Goal: Communication & Community: Answer question/provide support

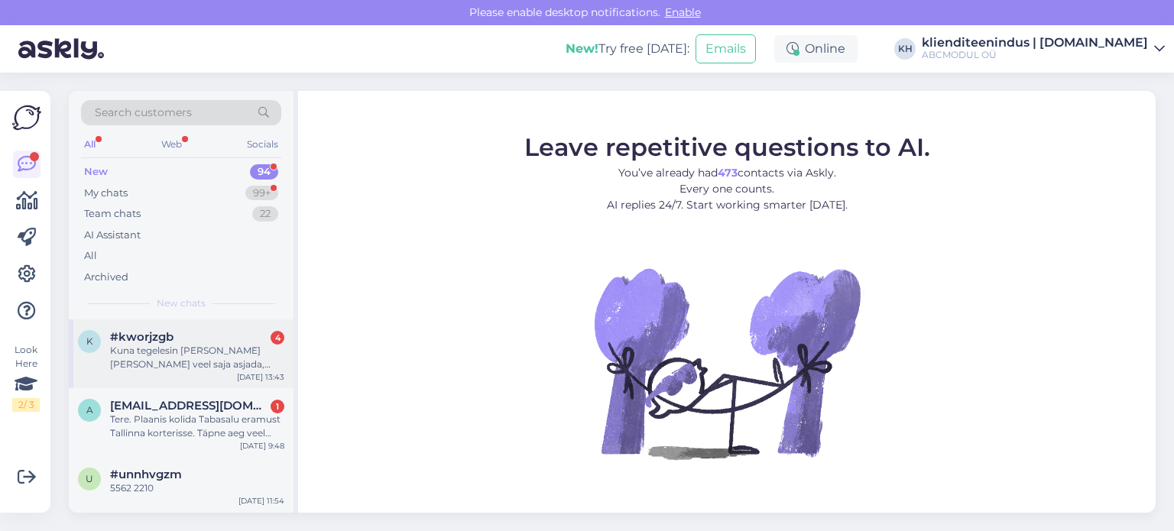
click at [215, 340] on div "#kworjzgb 4" at bounding box center [197, 337] width 174 height 14
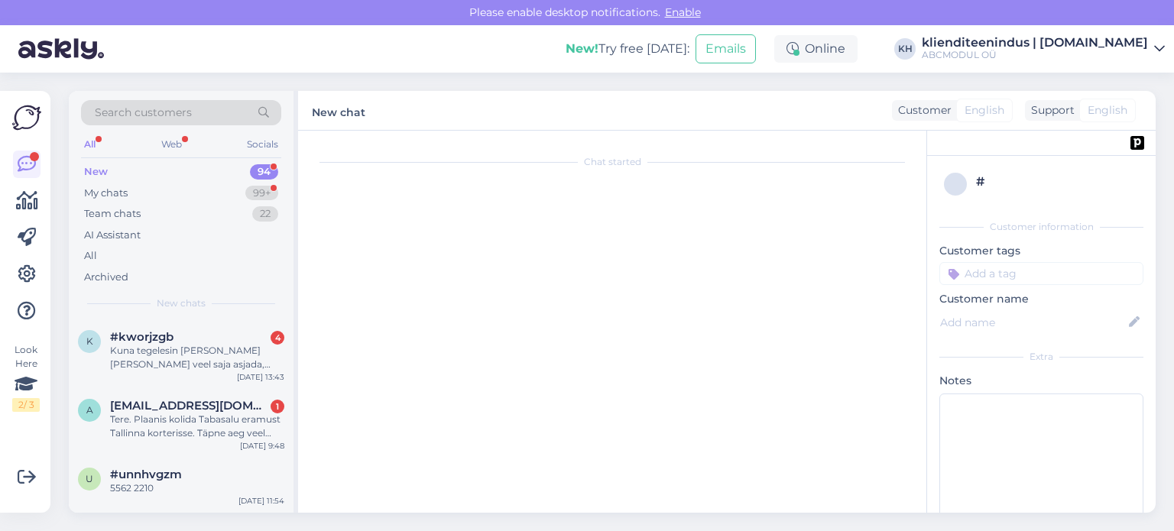
scroll to position [127, 0]
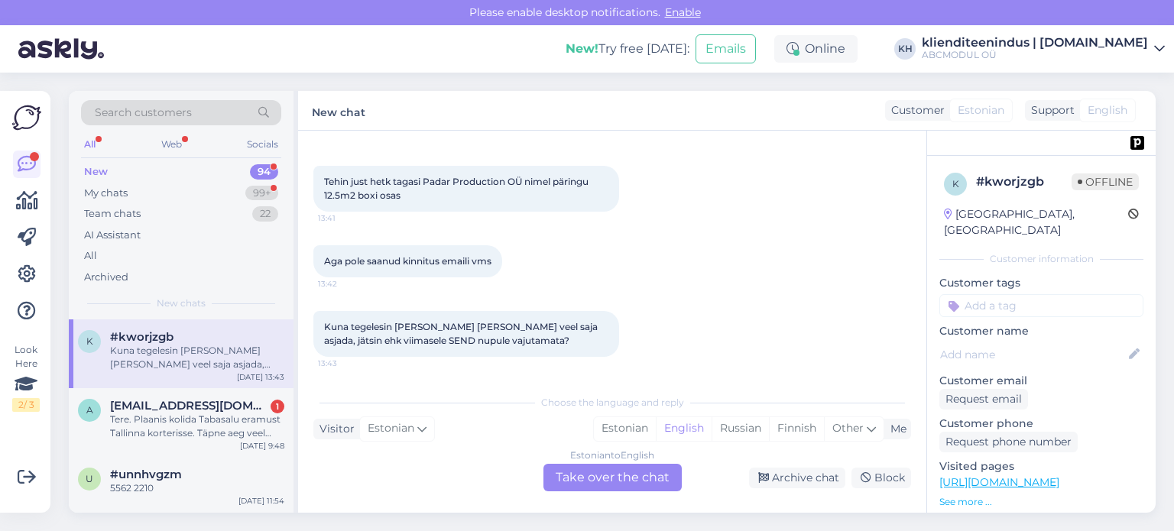
click at [603, 485] on div "Estonian to English Take over the chat" at bounding box center [612, 478] width 138 height 28
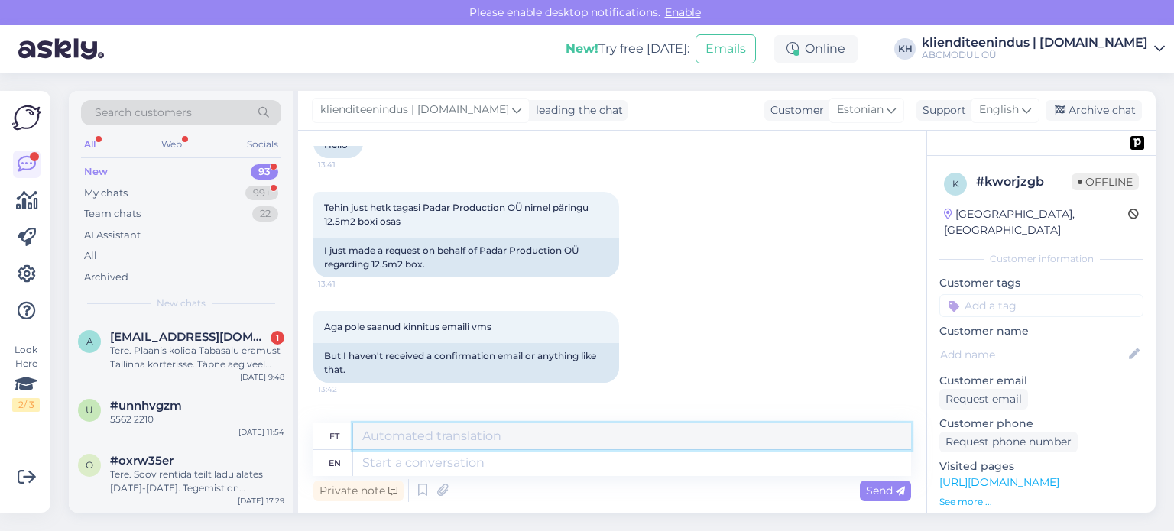
click at [458, 449] on textarea at bounding box center [632, 436] width 558 height 26
click at [536, 459] on textarea at bounding box center [632, 463] width 558 height 26
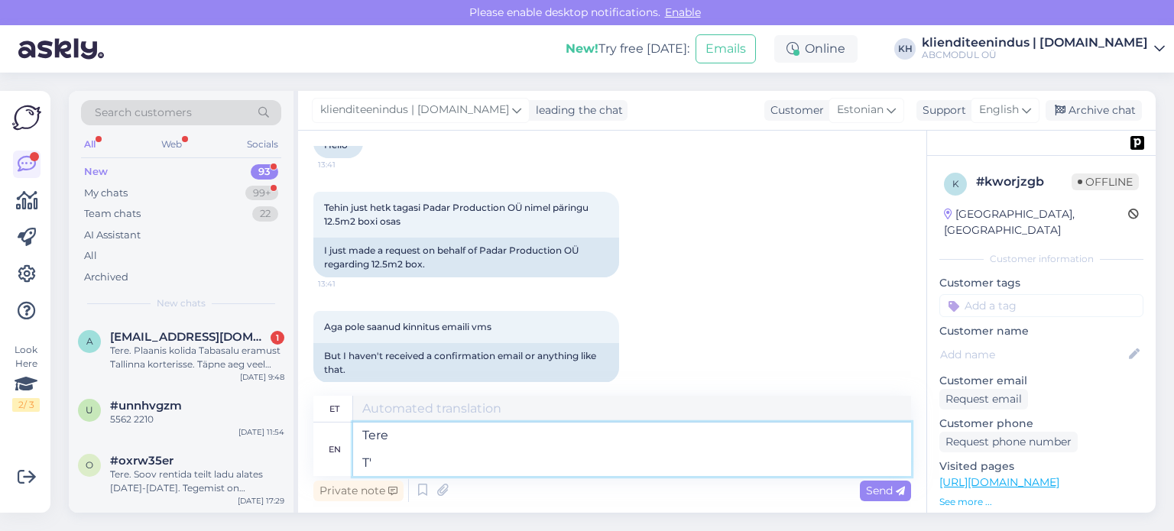
type textarea "Tere T"
type textarea "Tere T'"
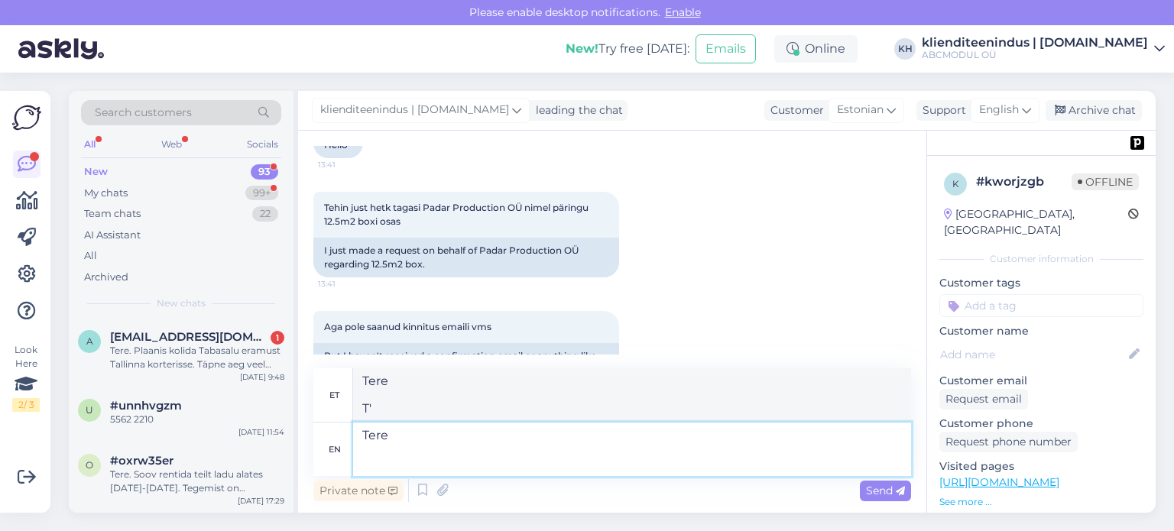
type textarea "Tere"
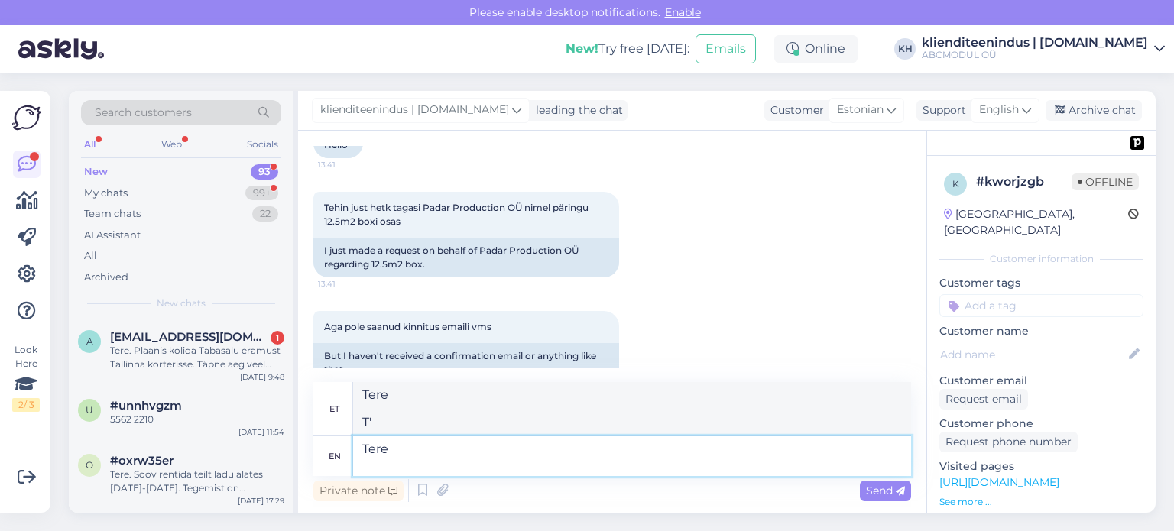
type textarea "Tere"
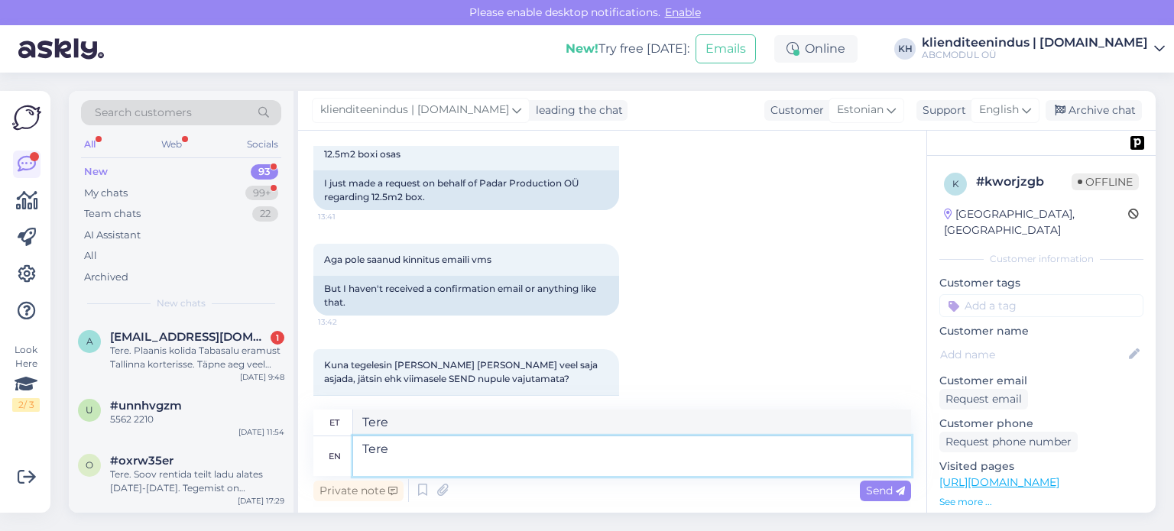
scroll to position [249, 0]
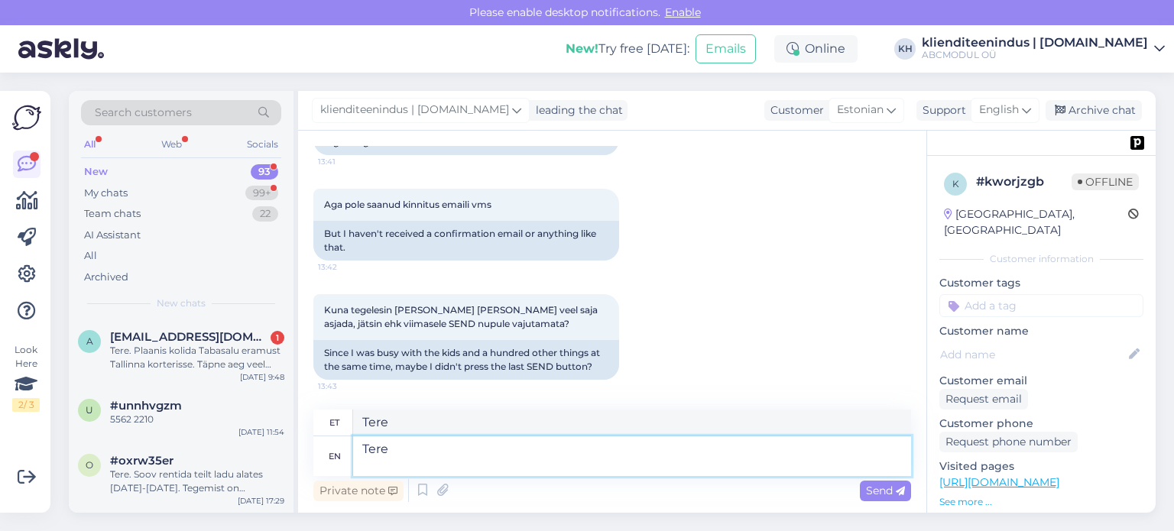
drag, startPoint x: 432, startPoint y: 468, endPoint x: 402, endPoint y: 448, distance: 36.5
click at [411, 454] on textarea "Tere" at bounding box center [632, 456] width 558 height 40
type textarea "T ere"
click at [269, 449] on div "o #oxrw35er Tere. Soov rentida teilt ladu alates [DATE]-[DATE]. Tegemist on kol…" at bounding box center [181, 477] width 225 height 69
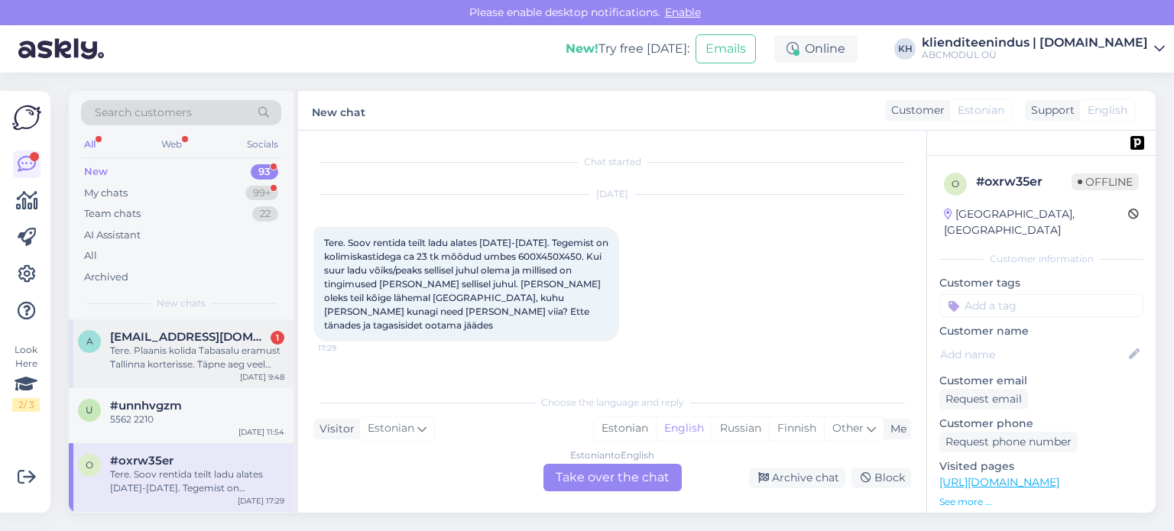
click at [220, 342] on span "[EMAIL_ADDRESS][DOMAIN_NAME]" at bounding box center [189, 337] width 159 height 14
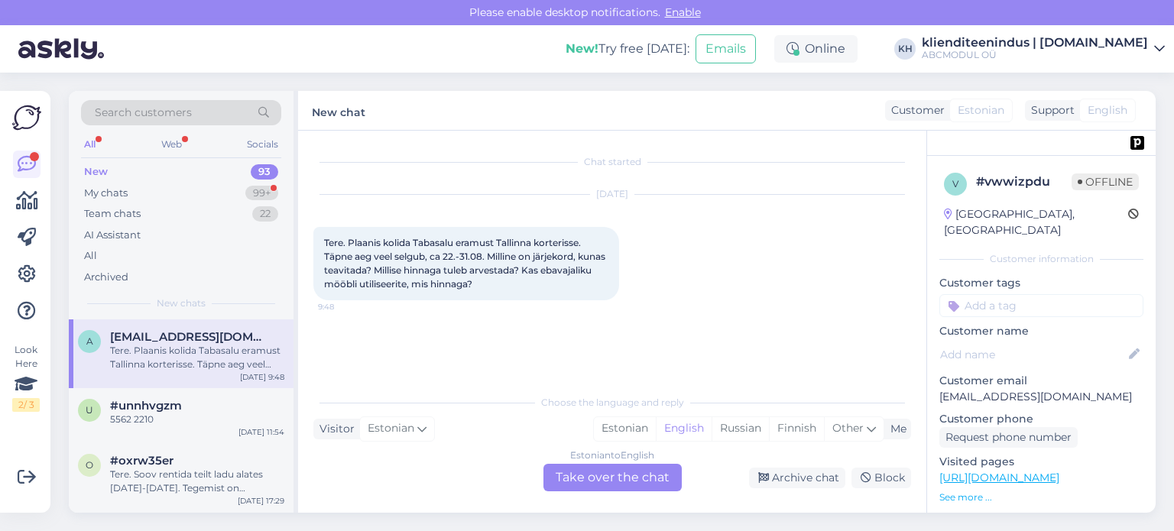
drag, startPoint x: 323, startPoint y: 244, endPoint x: 571, endPoint y: 290, distance: 251.8
click at [571, 290] on div "Tere. Plaanis kolida Tabasalu eramust Tallinna korterisse. Täpne aeg veel selgu…" at bounding box center [466, 263] width 306 height 73
copy span "Tere. Plaanis kolida Tabasalu eramust Tallinna korterisse. Täpne aeg veel selgu…"
click at [940, 389] on p "[EMAIL_ADDRESS][DOMAIN_NAME]" at bounding box center [1041, 397] width 204 height 16
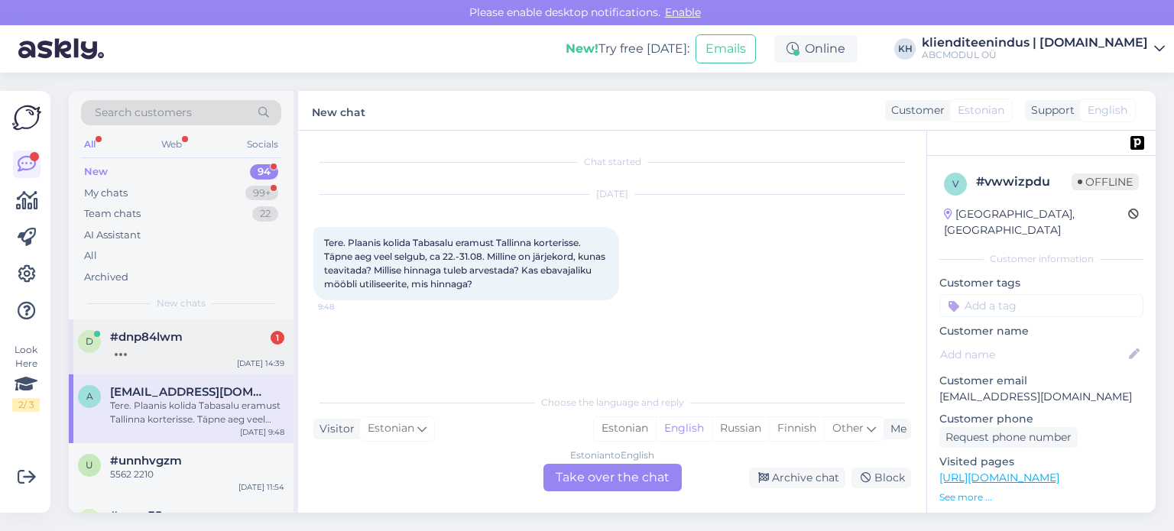
drag, startPoint x: 189, startPoint y: 347, endPoint x: 270, endPoint y: 352, distance: 80.4
click at [189, 347] on div at bounding box center [197, 351] width 174 height 14
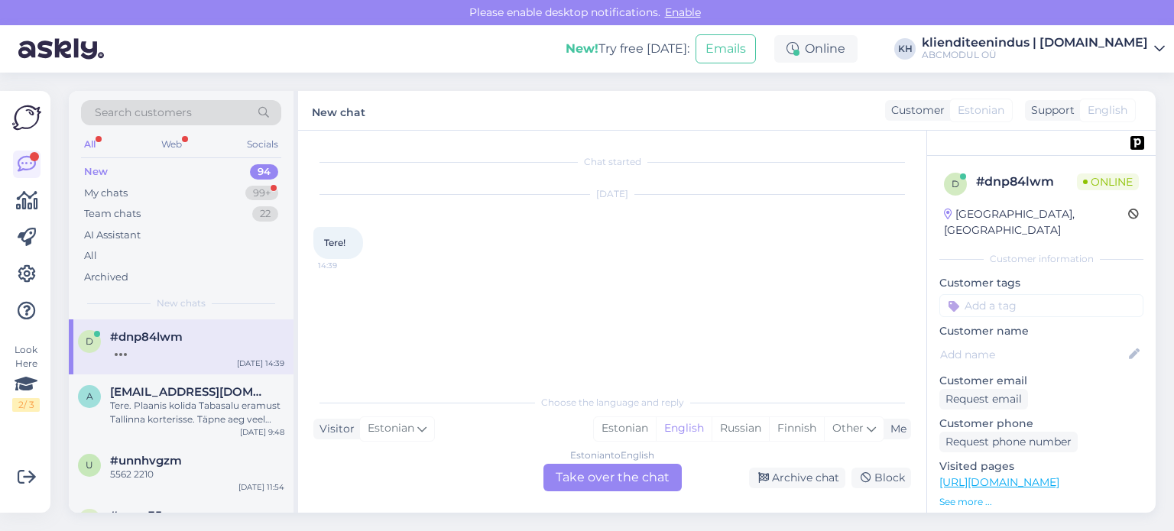
click at [585, 473] on div "Estonian to English Take over the chat" at bounding box center [612, 478] width 138 height 28
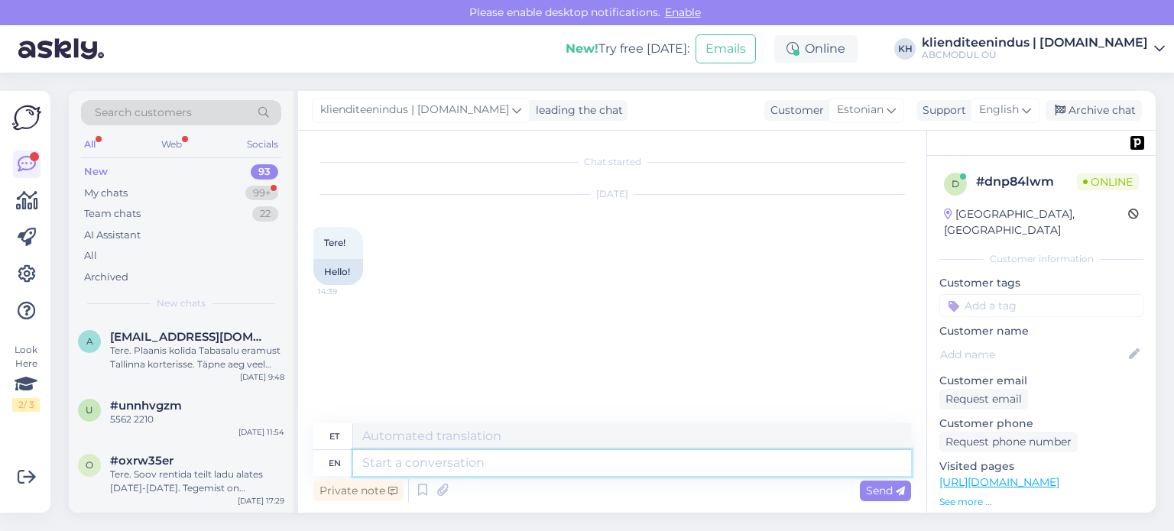
click at [442, 470] on textarea at bounding box center [632, 463] width 558 height 26
type textarea "[PERSON_NAME]"
type textarea "he"
type textarea "ta"
type textarea "hello"
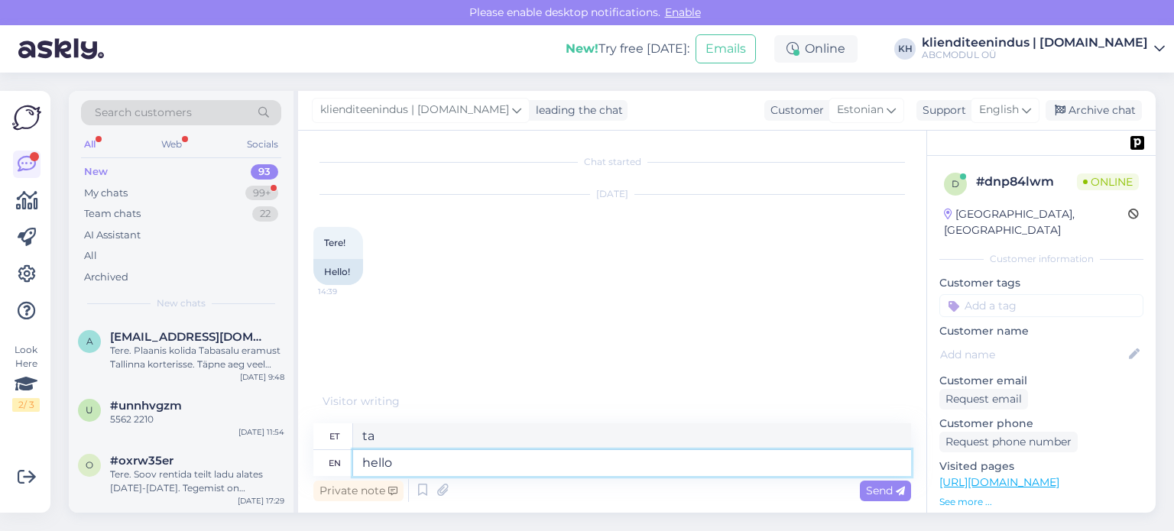
type textarea "tere"
click at [368, 465] on textarea "hello" at bounding box center [632, 463] width 558 height 26
type textarea "H]ello"
type textarea "Tere"
type textarea "Hello"
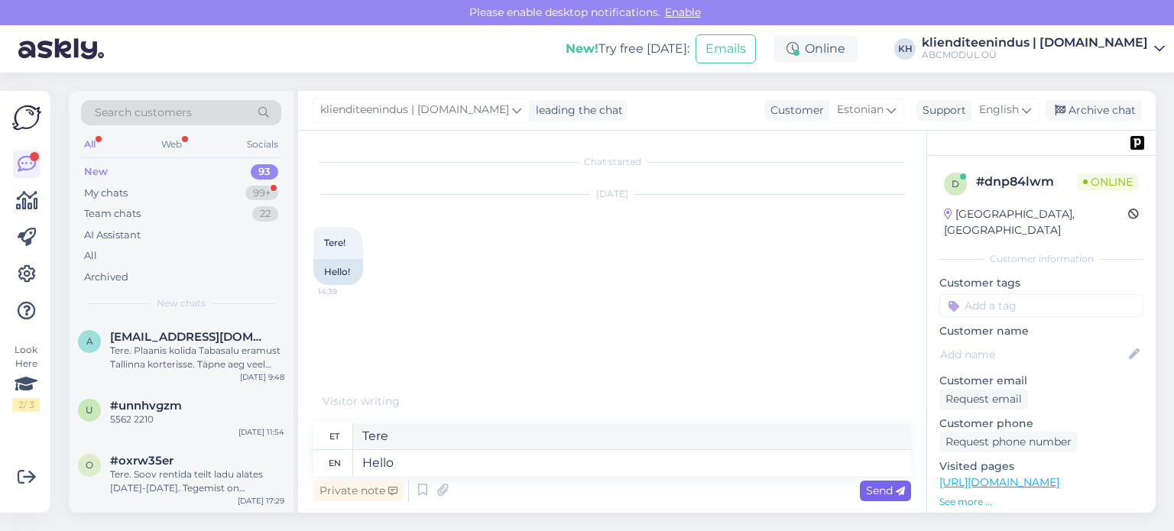
click at [883, 491] on span "Send" at bounding box center [885, 491] width 39 height 14
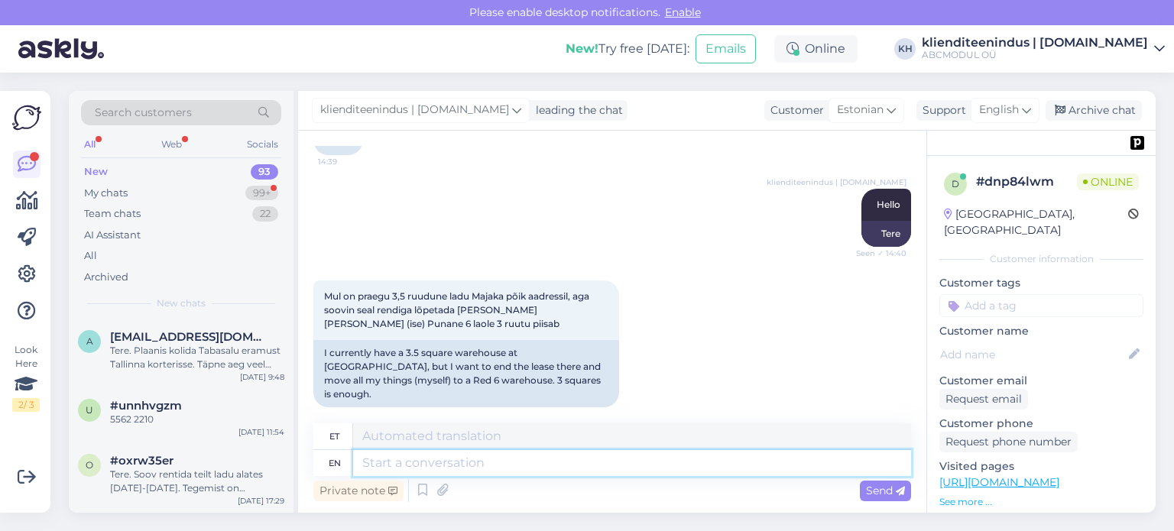
click at [415, 467] on textarea at bounding box center [632, 463] width 558 height 26
click at [436, 467] on textarea at bounding box center [632, 463] width 558 height 26
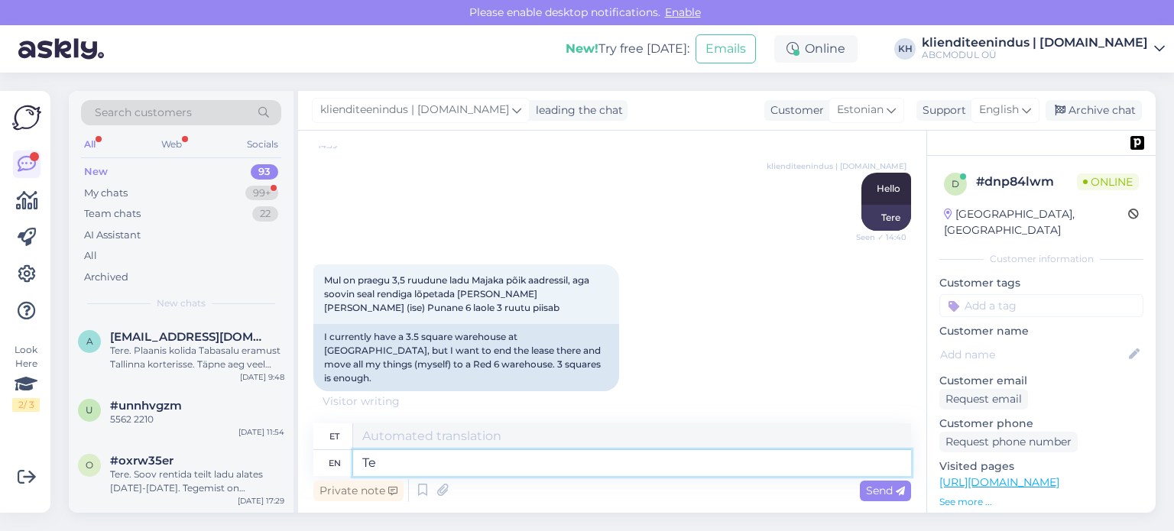
type textarea "T"
type textarea "Milla"
type textarea "[PERSON_NAME] s"
type textarea "[PERSON_NAME] leht"
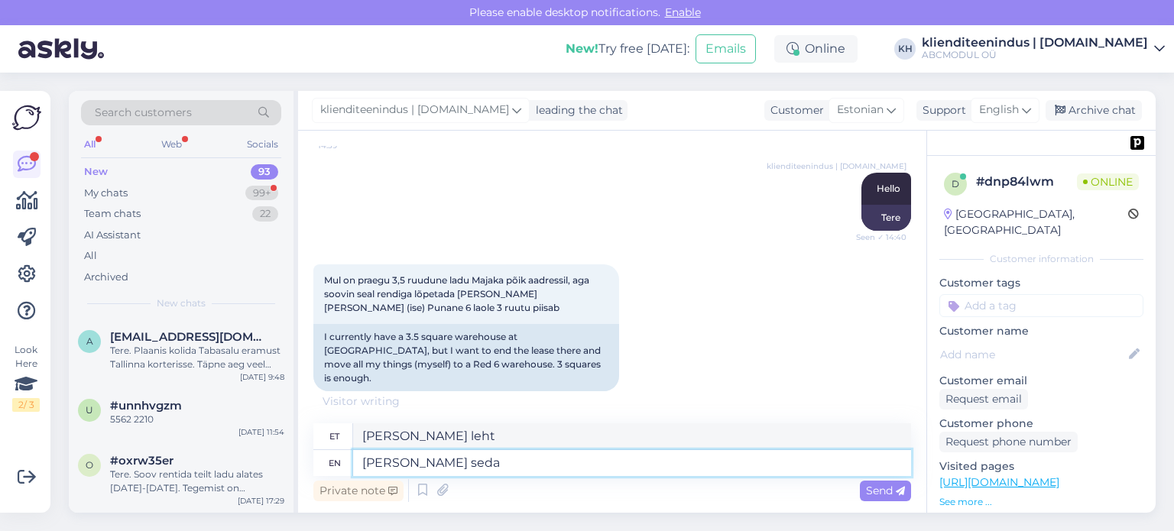
scroll to position [130, 0]
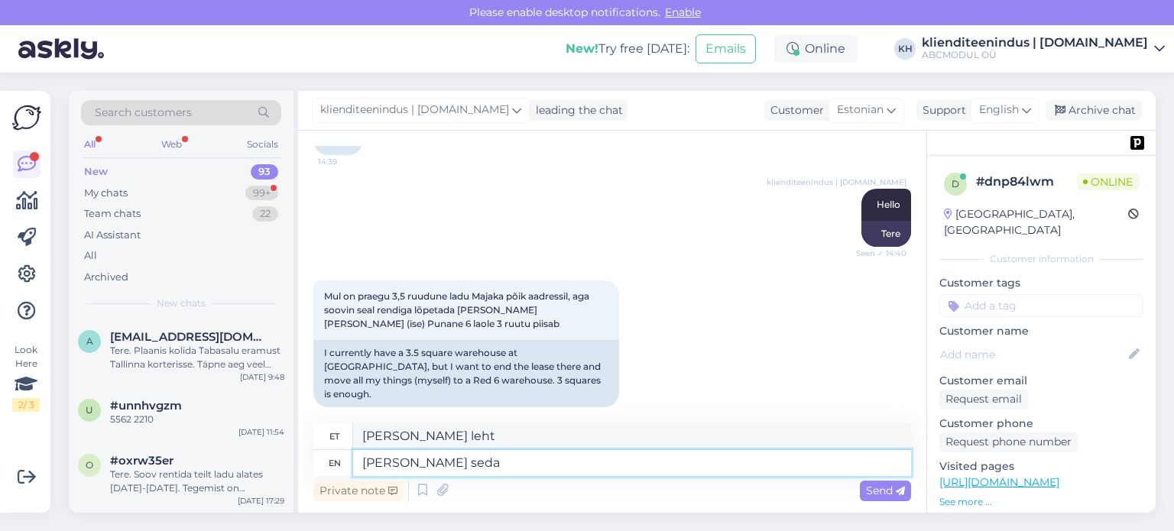
type textarea "[PERSON_NAME] seda t"
type textarea "[PERSON_NAME] seda"
type textarea "[PERSON_NAME] [PERSON_NAME]?"
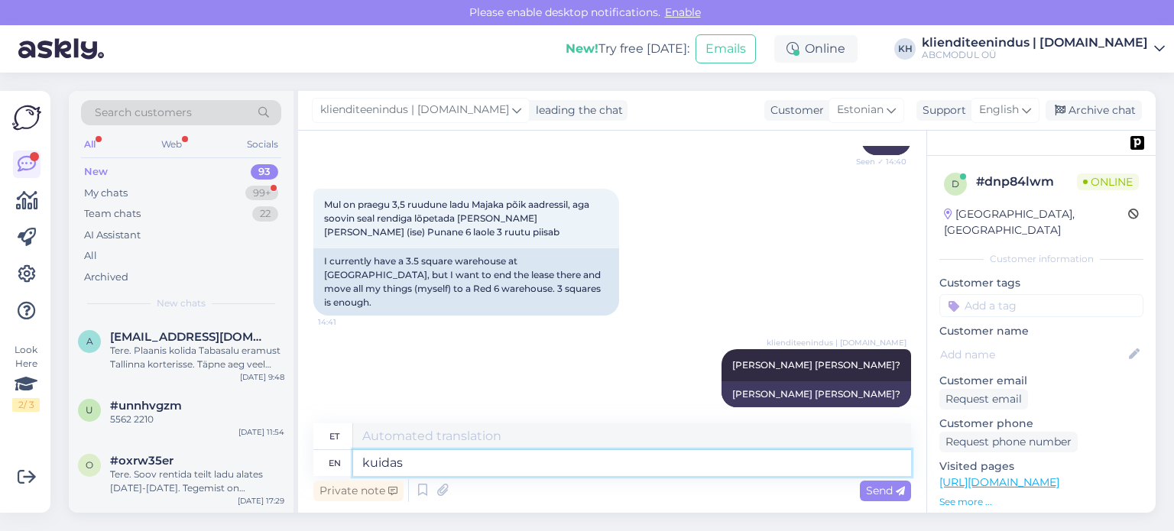
type textarea "kuidas"
type textarea "kuidas Teie"
type textarea "kuidas [PERSON_NAME]?"
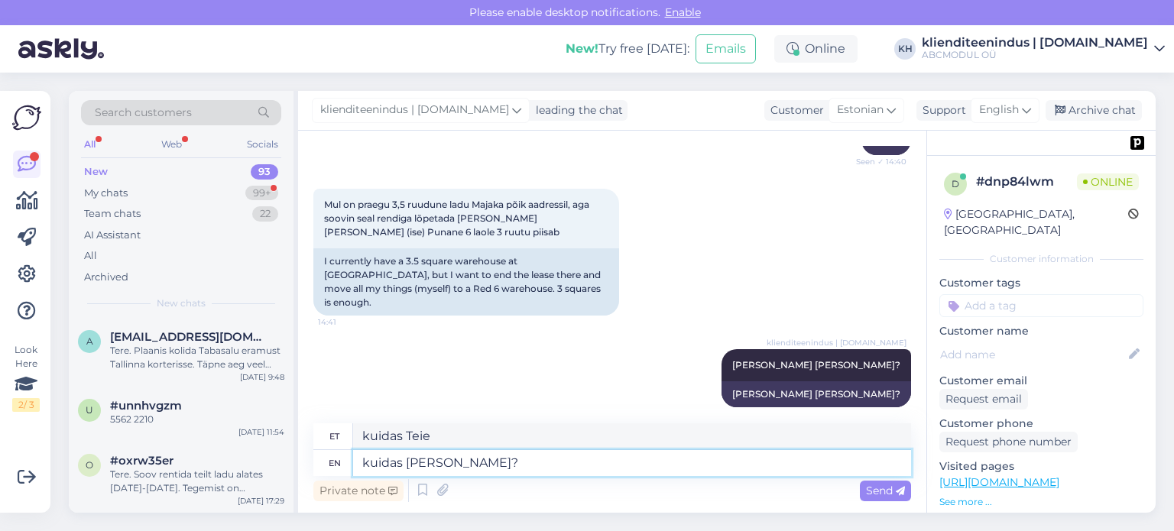
type textarea "kuidas [PERSON_NAME]?"
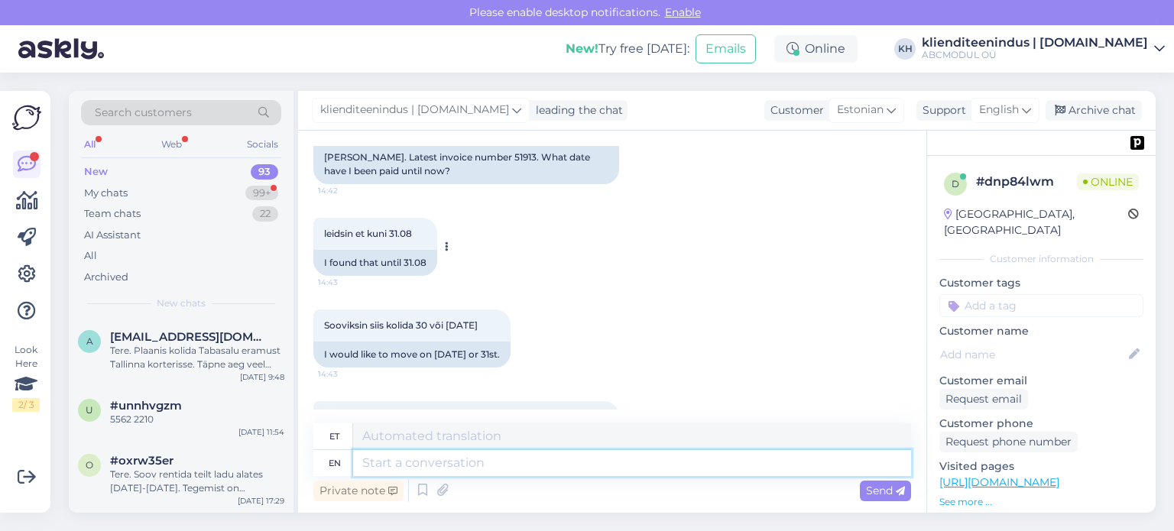
scroll to position [582, 0]
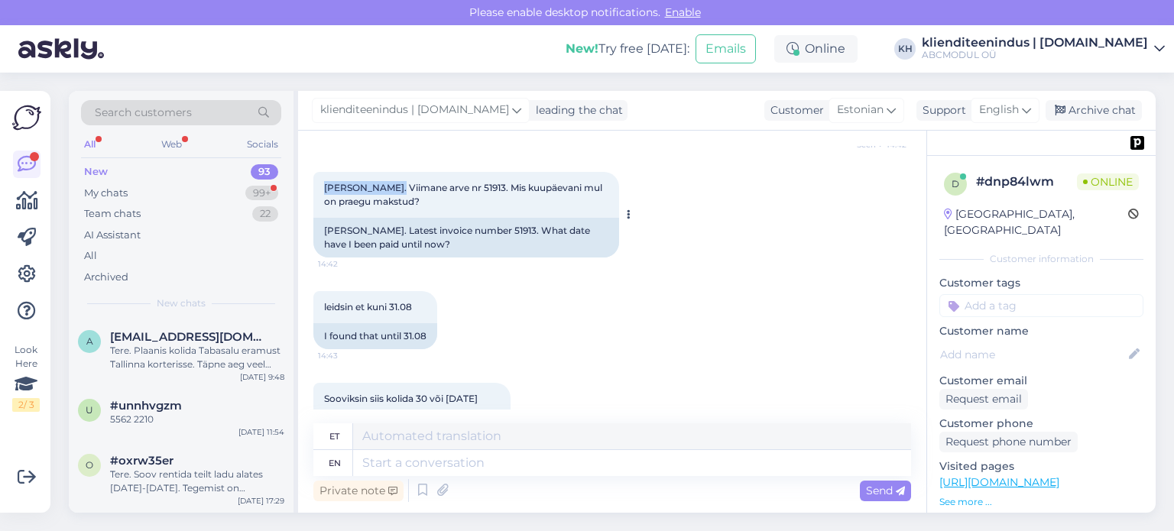
drag, startPoint x: 324, startPoint y: 170, endPoint x: 388, endPoint y: 172, distance: 64.2
click at [388, 182] on span "[PERSON_NAME]. Viimane arve nr 51913. Mis kuupäevani mul on praegu makstud?" at bounding box center [464, 194] width 280 height 25
copy span "[PERSON_NAME]."
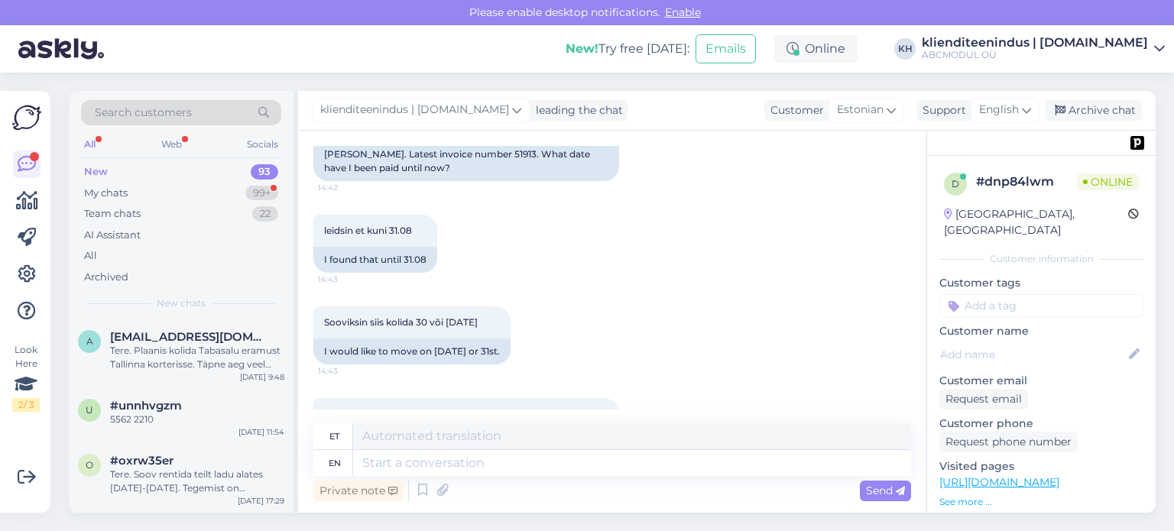
scroll to position [735, 0]
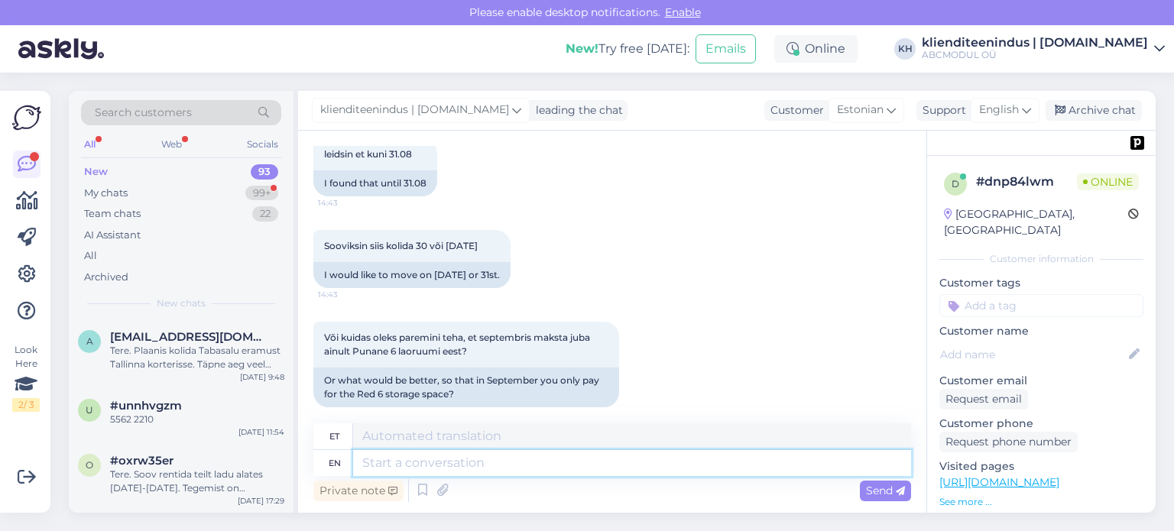
click at [428, 458] on textarea at bounding box center [632, 463] width 558 height 26
type textarea "T"
type textarea "saadan"
type textarea "[PERSON_NAME] u"
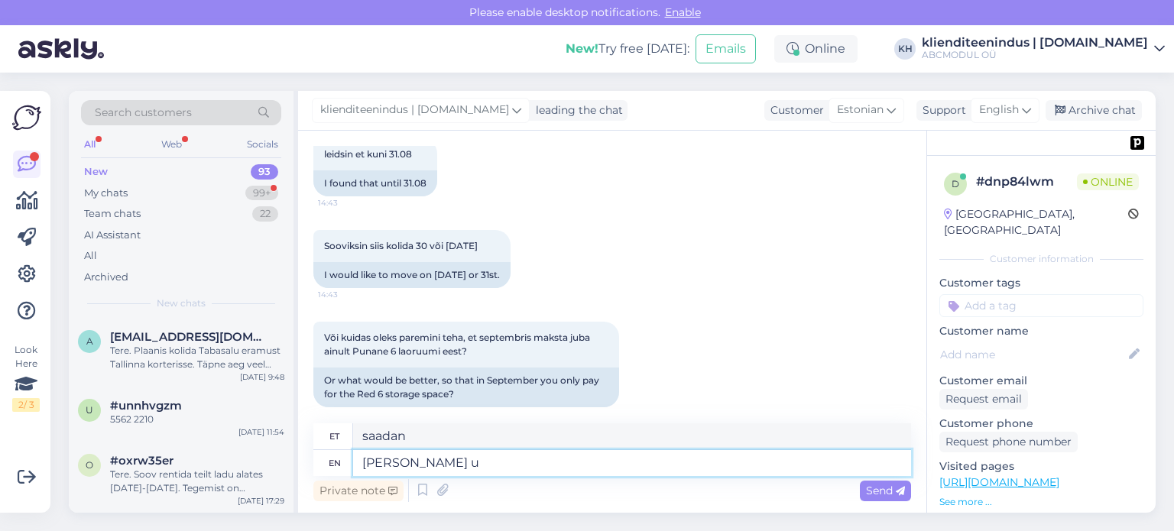
type textarea "[PERSON_NAME]"
type textarea "[PERSON_NAME] uus"
type textarea "[PERSON_NAME] uus peling"
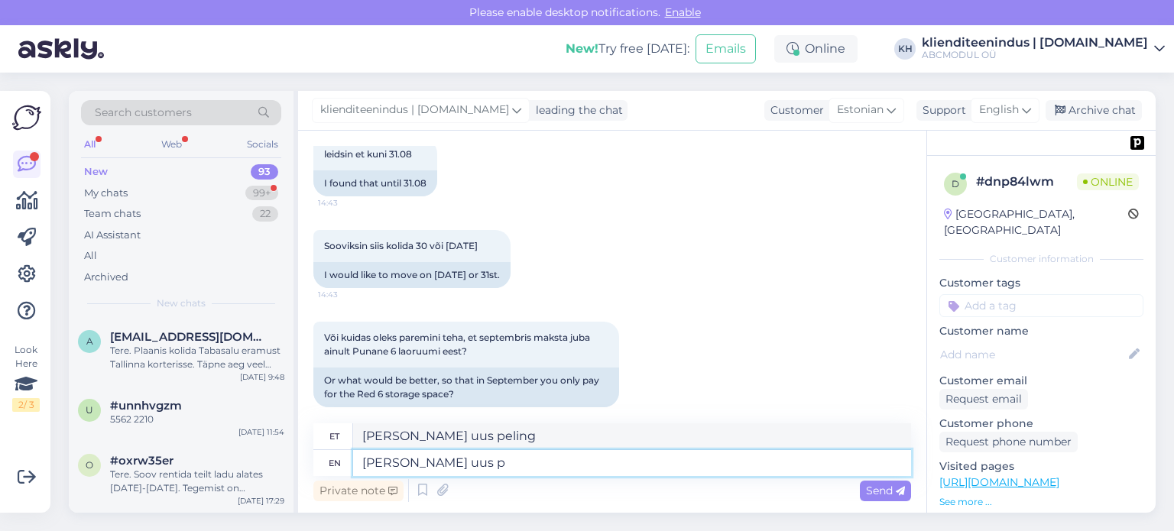
type textarea "[PERSON_NAME] uus"
type textarea "[PERSON_NAME] uus leping"
type textarea "[PERSON_NAME] uus leping ja"
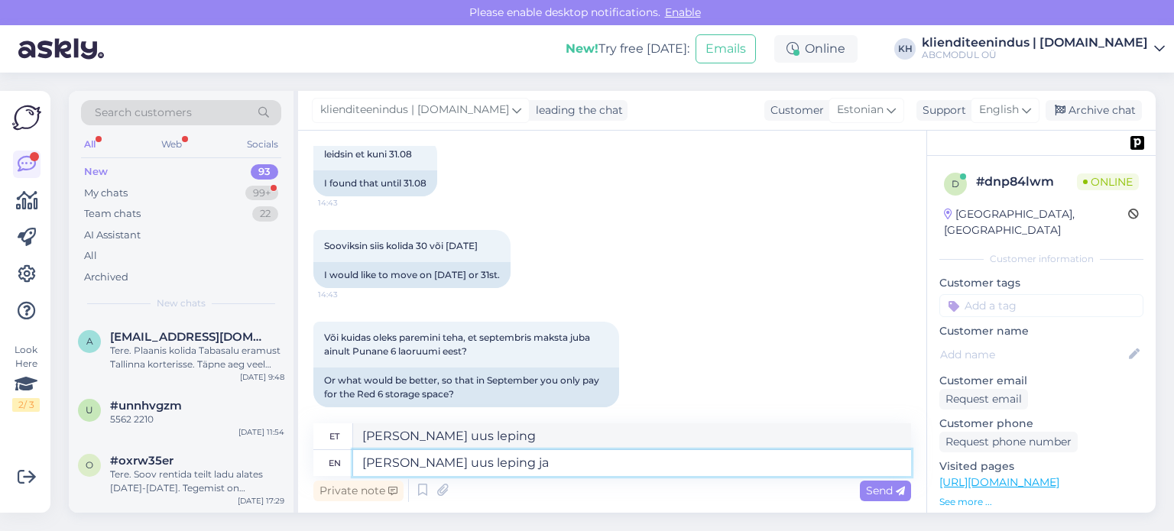
type textarea "[PERSON_NAME] uus leping ja"
type textarea "[PERSON_NAME] uus leping [PERSON_NAME]"
type textarea "[PERSON_NAME] uus leping ja"
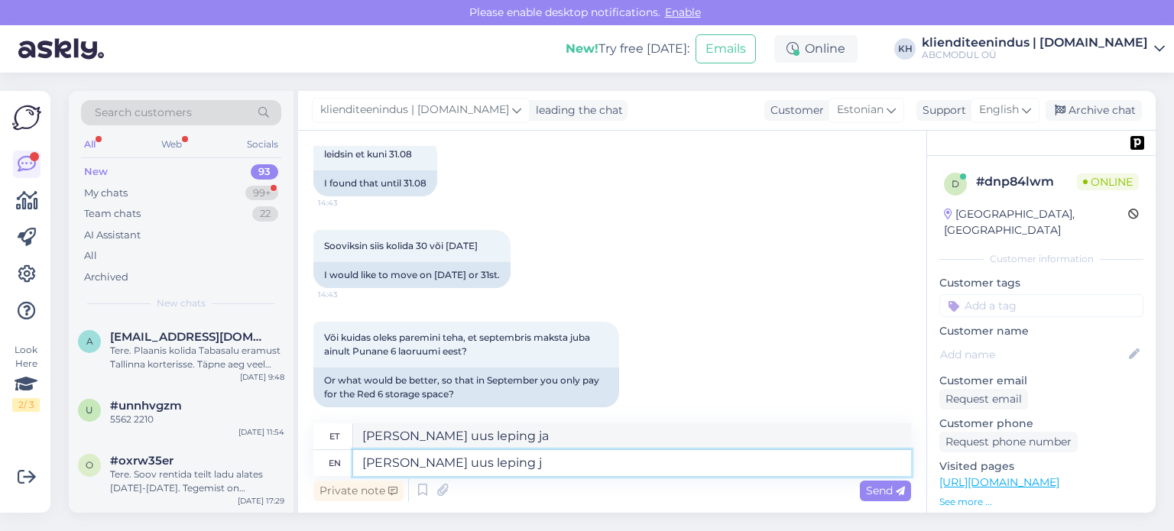
type textarea "[PERSON_NAME] uus leping"
type textarea "[PERSON_NAME] uus [PERSON_NAME]"
type textarea "[PERSON_NAME] uus leping"
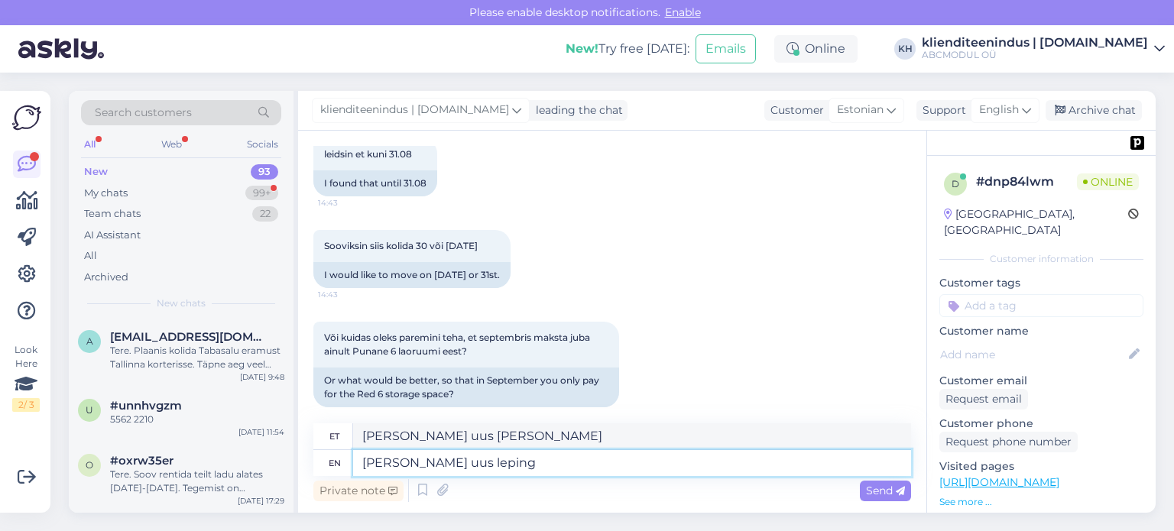
type textarea "[PERSON_NAME] uus leping"
type textarea "[PERSON_NAME] uus leping emaili"
type textarea "[PERSON_NAME] uus leping e-posti [PERSON_NAME]"
type textarea "[PERSON_NAME] uus leping emailile"
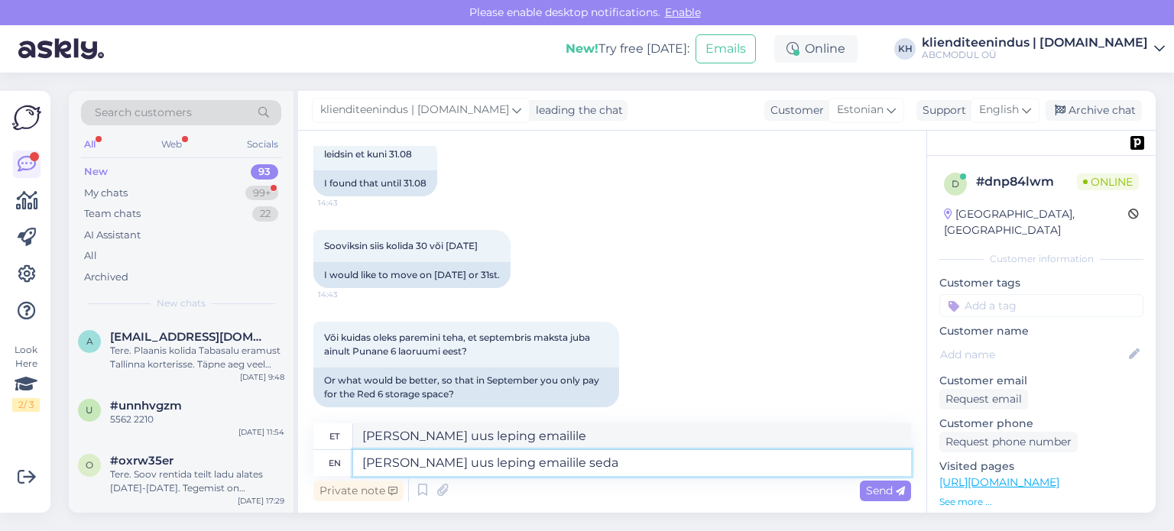
type textarea "[PERSON_NAME] uus leping emailile seda t"
type textarea "[PERSON_NAME] uus leping emailile seda"
type textarea "[PERSON_NAME] uus leping emailile seda tuleb"
type textarea "[PERSON_NAME] uus leping emailile seda tuleb allkirjastaa"
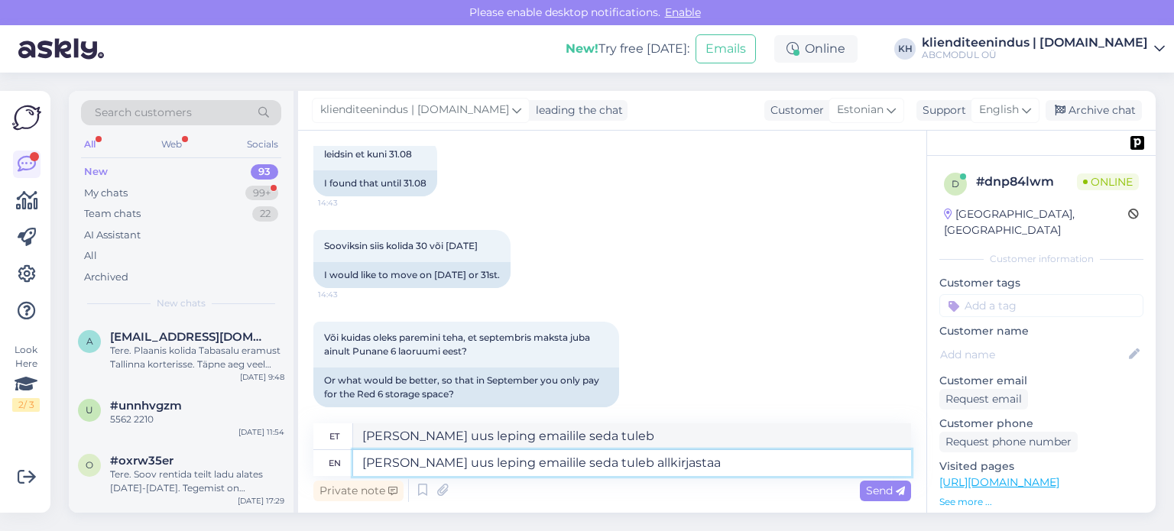
type textarea "[PERSON_NAME] uus leping emailile seda tuleb allkirjastaa"
type textarea "[PERSON_NAME] uus leping emailile seda tuleb allkirjastaa ning t"
type textarea "[PERSON_NAME] uus leping emailile seda tuleb allkirjastaa ning"
type textarea "[PERSON_NAME] uus leping emailile seda tuleb allkirjastaa ning tagasi m"
type textarea "[PERSON_NAME] uus leping emailile seda tuleb allkirjastada ning tagasi"
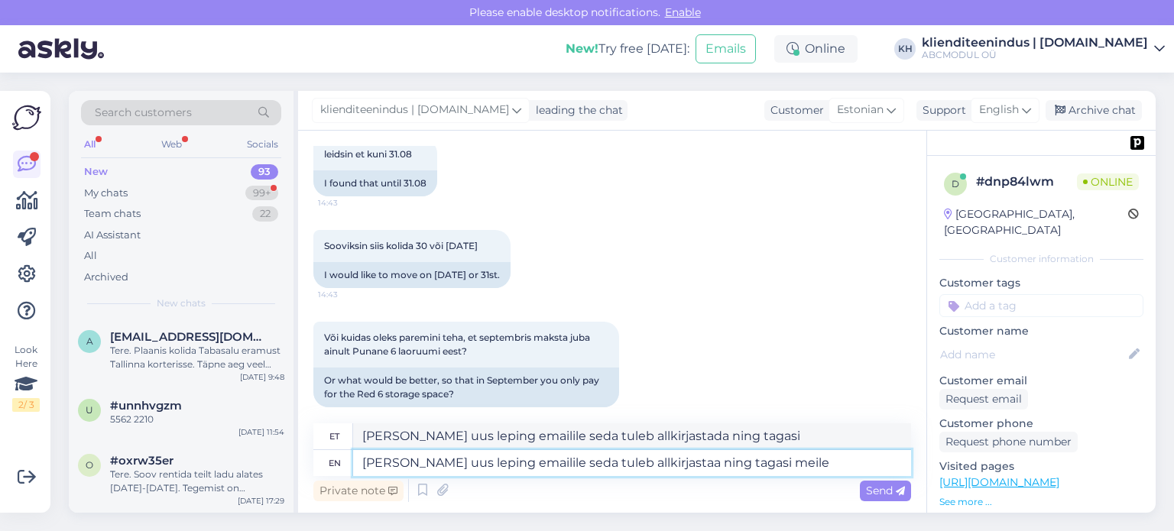
type textarea "[PERSON_NAME] uus leping emailile seda tuleb allkirjastaa ning tagasi meile"
type textarea "[PERSON_NAME] uus leping emailile seda tuleb allkirjastada ning tagasi meile"
type textarea "[PERSON_NAME] uus leping emailile seda tuleb allkirjastaa ning tagasi meile saa…"
type textarea "[PERSON_NAME] uus leping emailile seda tuleb allkirjastada ning tagasi meile sa…"
click at [633, 463] on textarea "[PERSON_NAME] uus leping emailile seda tuleb allkirjastaa ning tagasi meile saa…" at bounding box center [632, 463] width 558 height 26
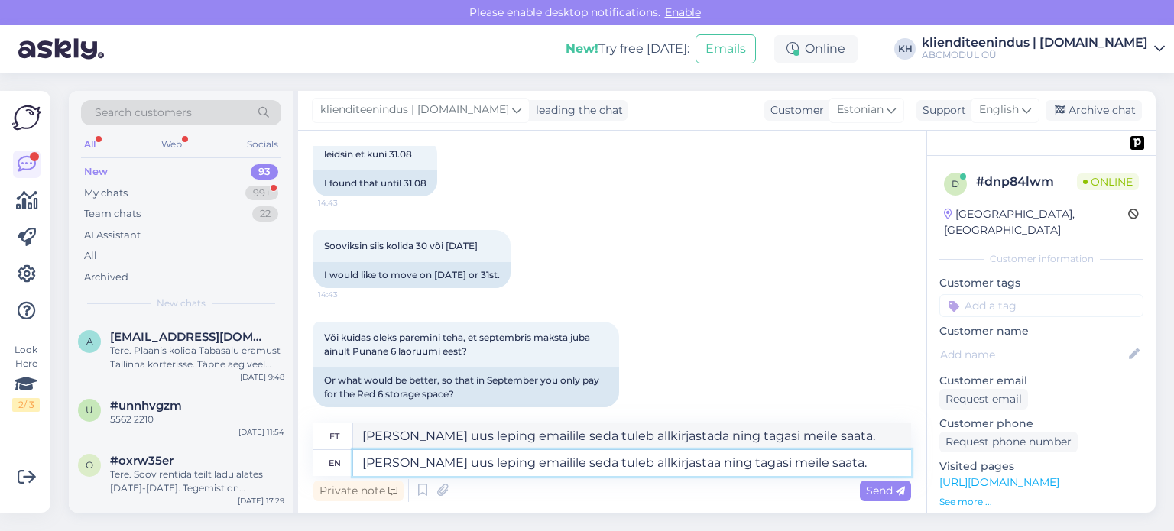
click at [653, 467] on textarea "[PERSON_NAME] uus leping emailile seda tuleb allkirjastaa ning tagasi meile saa…" at bounding box center [632, 463] width 558 height 26
click at [672, 463] on textarea "[PERSON_NAME] uus leping emailile seda tuleb allkirjastaa ning tagasi meile saa…" at bounding box center [632, 463] width 558 height 26
click at [677, 458] on textarea "[PERSON_NAME] uus leping emailile seda tuleb allkirjastaa ning tagasi meile saa…" at bounding box center [632, 463] width 558 height 26
type textarea "[PERSON_NAME] uus leping emailile seda tuleb allkirjastada ning tagasi meile sa…"
click at [874, 494] on span "Send" at bounding box center [885, 491] width 39 height 14
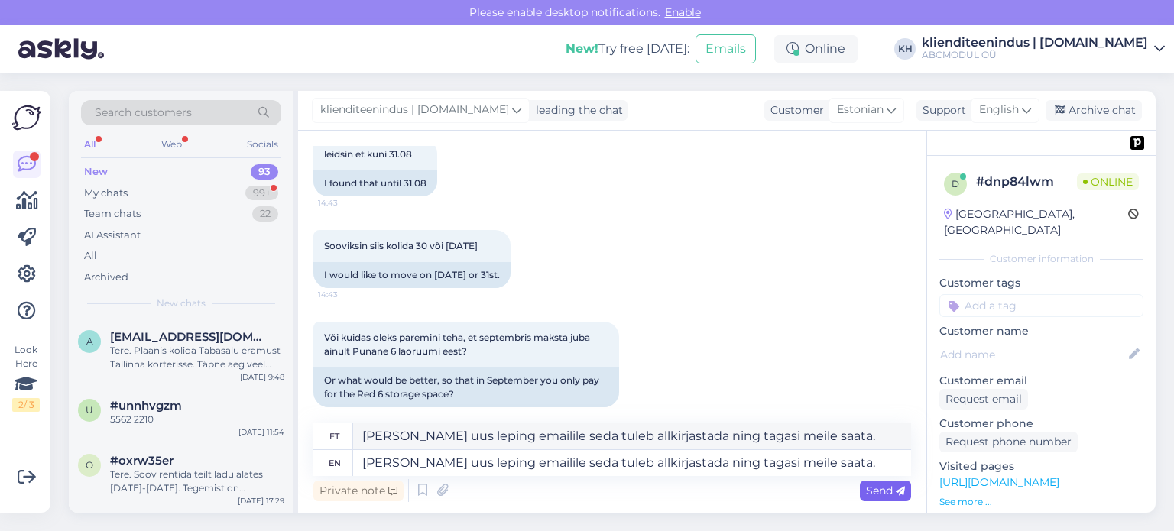
click at [880, 495] on span "Send" at bounding box center [885, 491] width 39 height 14
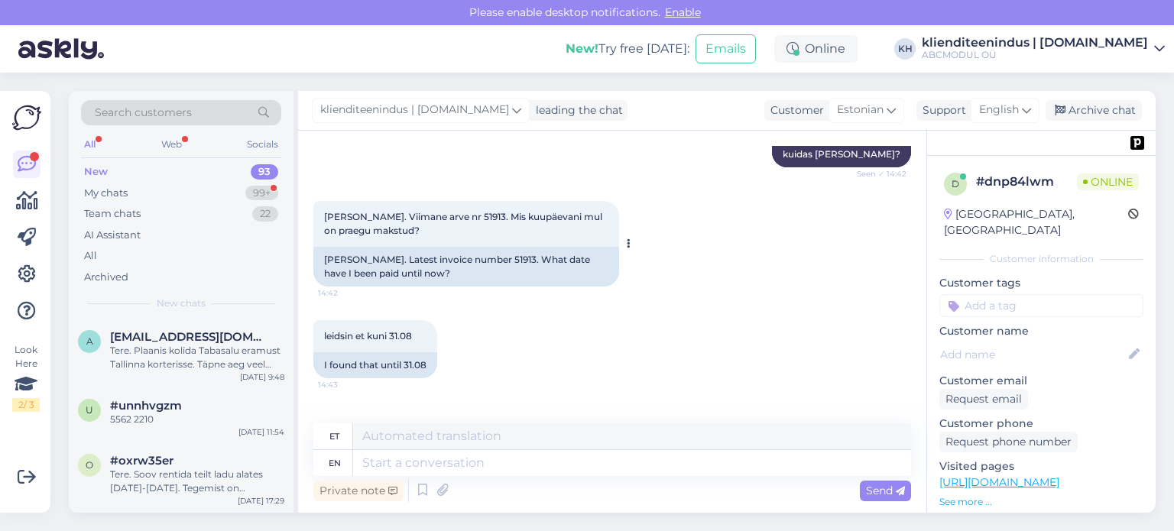
scroll to position [488, 0]
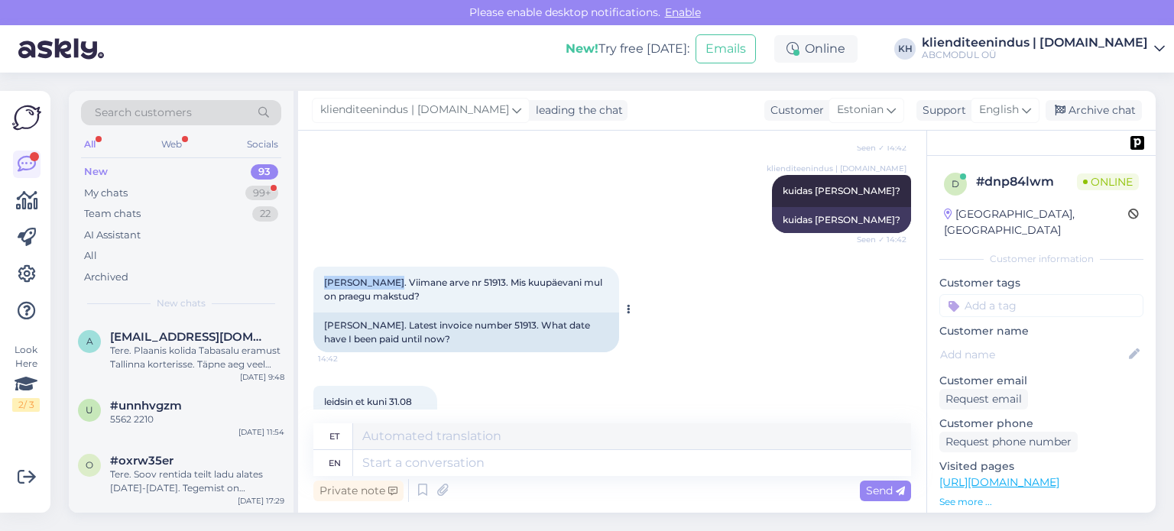
drag, startPoint x: 326, startPoint y: 266, endPoint x: 387, endPoint y: 268, distance: 61.9
click at [387, 277] on span "[PERSON_NAME]. Viimane arve nr 51913. Mis kuupäevani mul on praegu makstud?" at bounding box center [464, 289] width 280 height 25
copy span "[PERSON_NAME]"
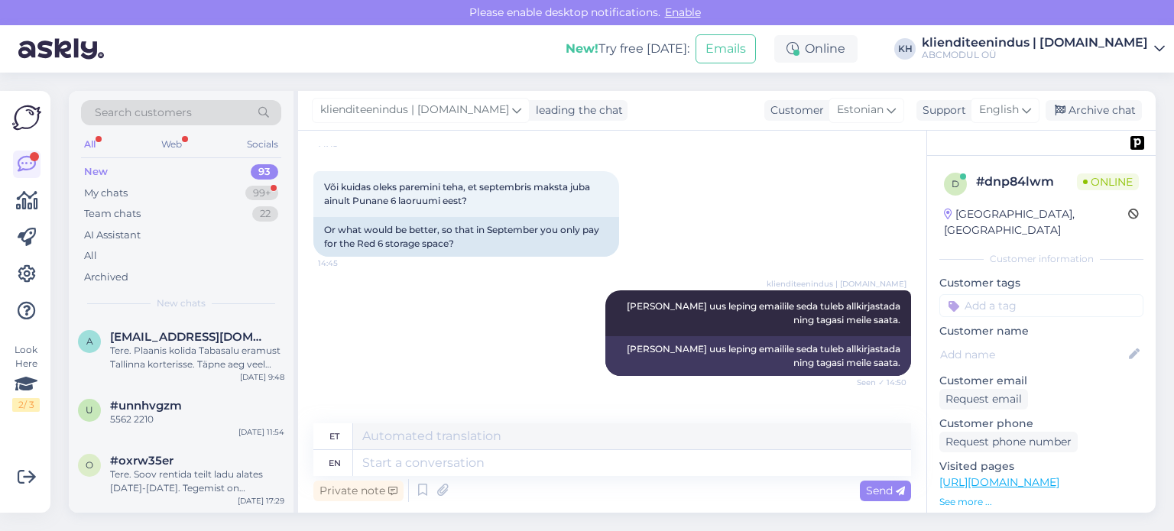
scroll to position [946, 0]
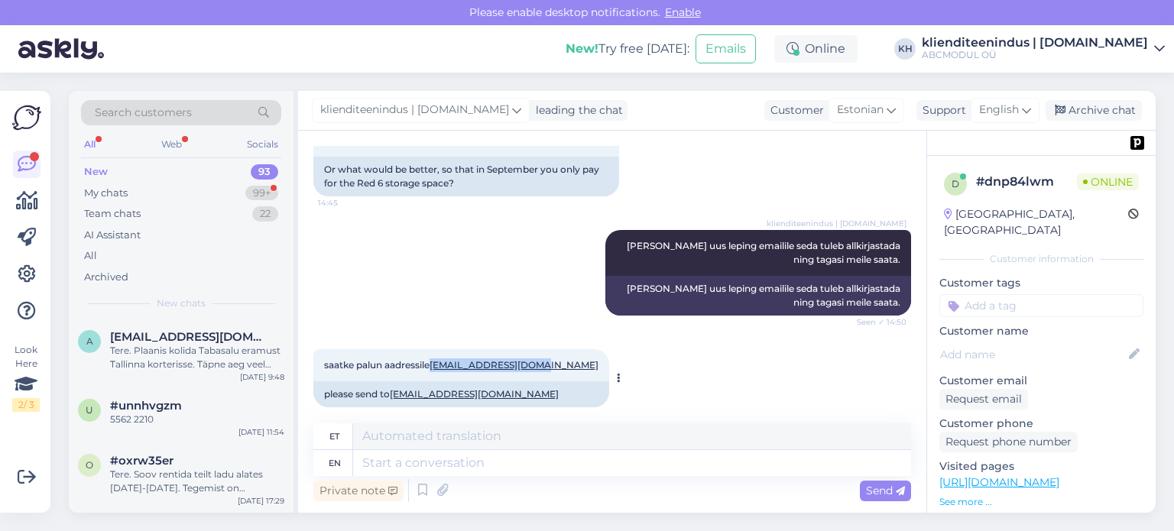
drag, startPoint x: 432, startPoint y: 351, endPoint x: 551, endPoint y: 351, distance: 119.2
click at [551, 351] on div "saatke palun aadressile [EMAIL_ADDRESS][DOMAIN_NAME] 14:50" at bounding box center [461, 365] width 296 height 32
copy span "[EMAIL_ADDRESS][DOMAIN_NAME]"
click at [465, 462] on textarea at bounding box center [632, 463] width 558 height 26
type textarea "Leping"
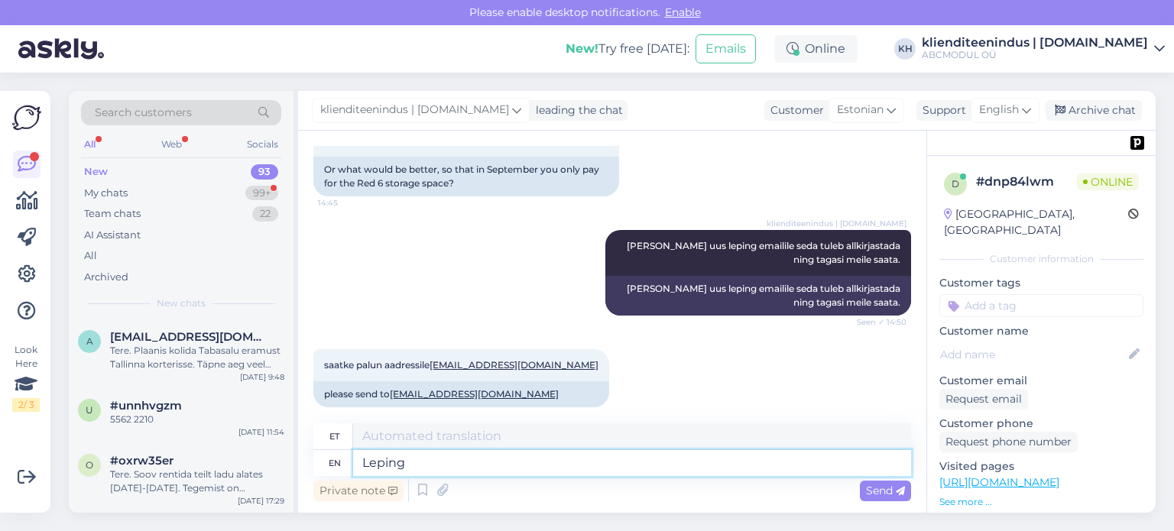
type textarea "Leping"
type textarea "Leping o"
type textarea "Leping on"
type textarea "[PERSON_NAME]"
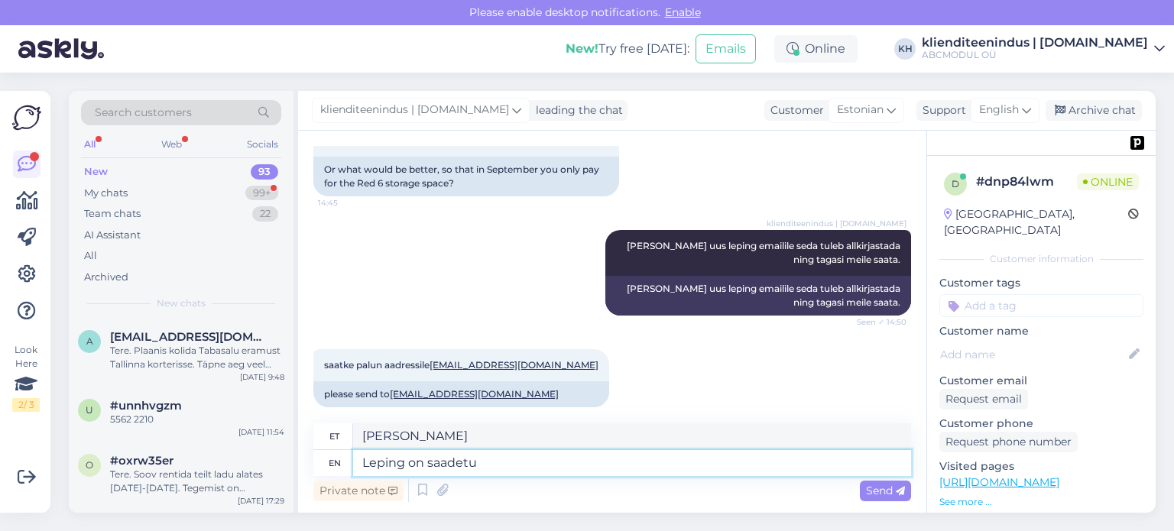
type textarea "Leping on saadetud"
click at [867, 490] on span "Send" at bounding box center [885, 491] width 39 height 14
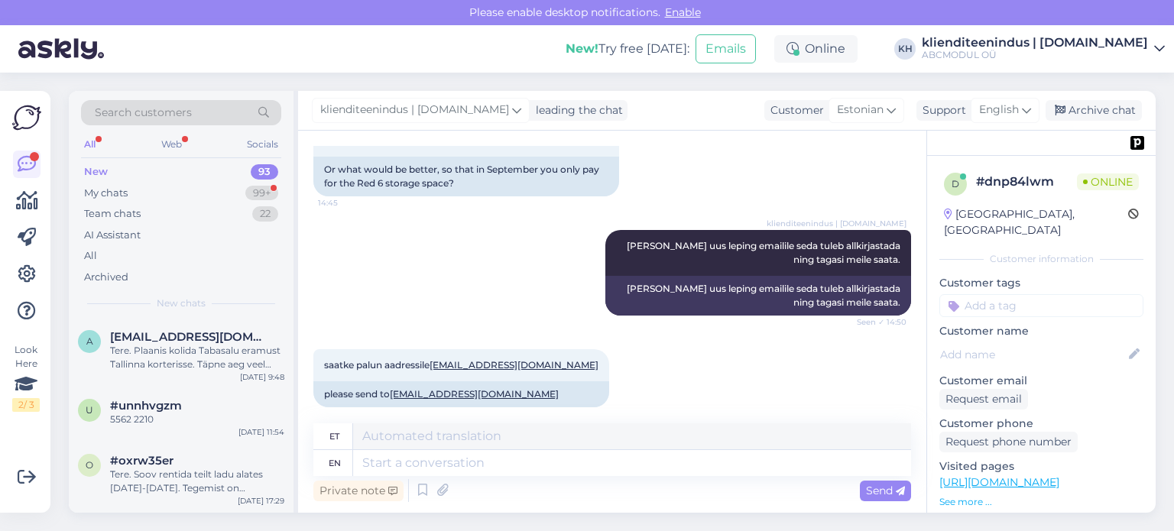
scroll to position [1038, 0]
